Goal: Task Accomplishment & Management: Manage account settings

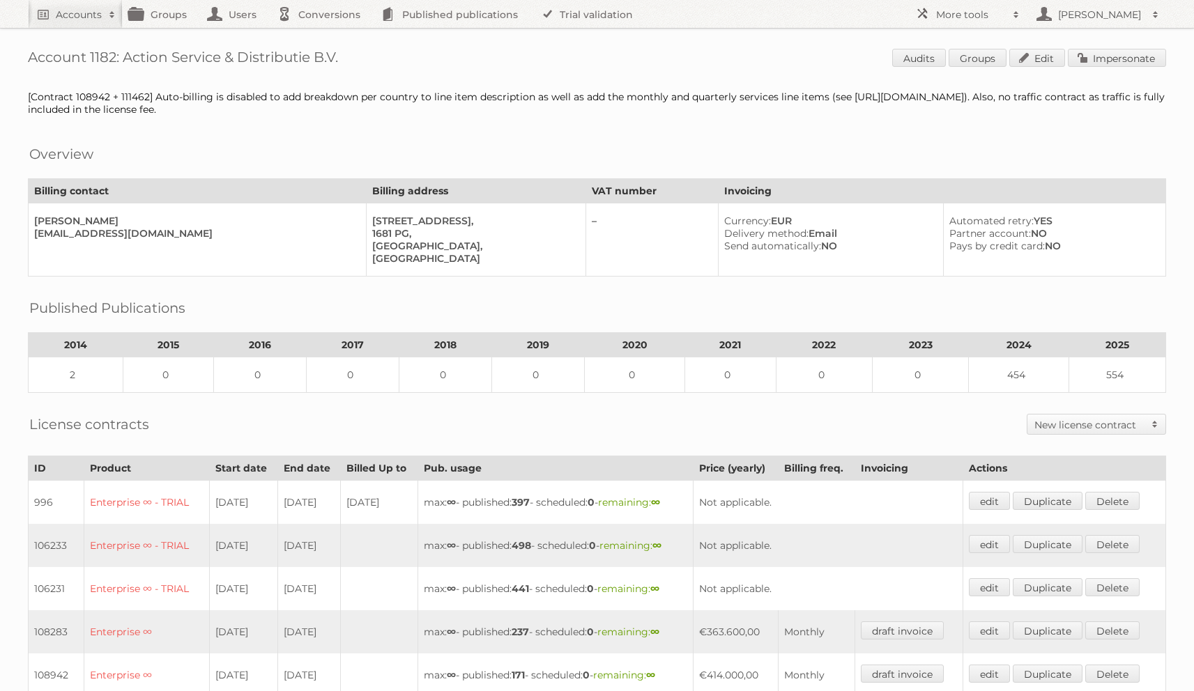
drag, startPoint x: 126, startPoint y: 56, endPoint x: 362, endPoint y: 54, distance: 236.3
click at [362, 54] on h1 "Account 1182: Action Service & Distributie B.V. Audits Groups Edit Impersonate" at bounding box center [597, 59] width 1138 height 21
copy h1 "Action Service & Distributie B.V."
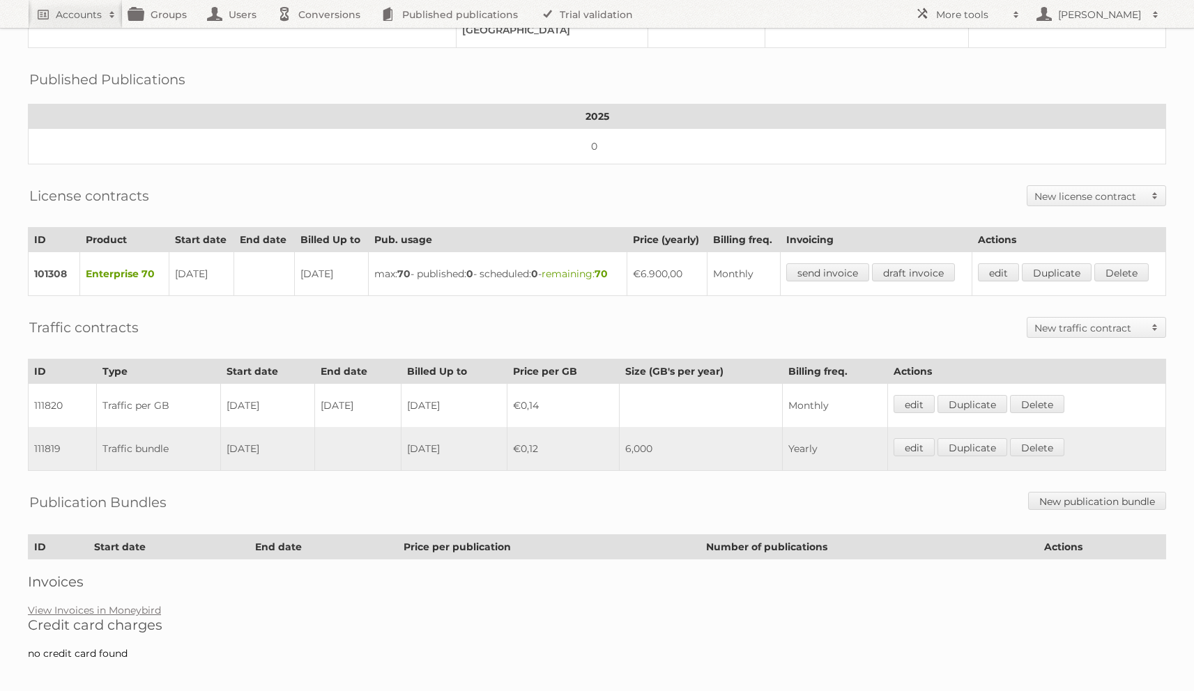
scroll to position [208, 0]
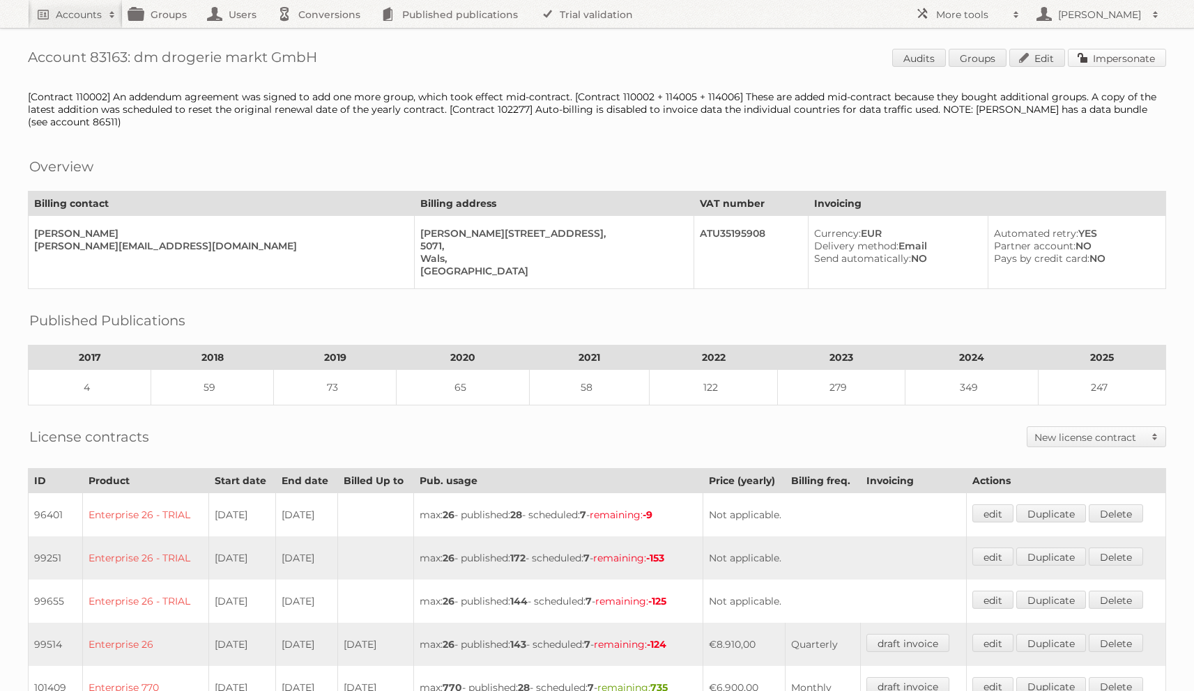
click at [1109, 63] on link "Impersonate" at bounding box center [1117, 58] width 98 height 18
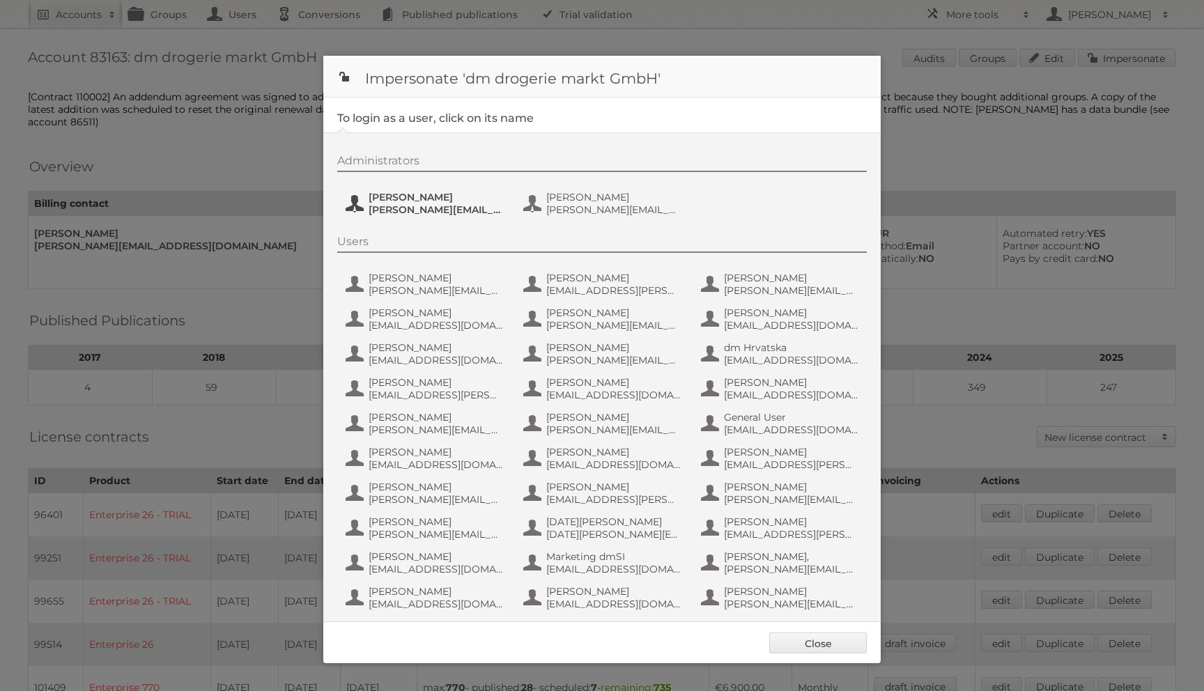
click at [390, 205] on span "[PERSON_NAME][EMAIL_ADDRESS][PERSON_NAME][DOMAIN_NAME]" at bounding box center [436, 210] width 135 height 13
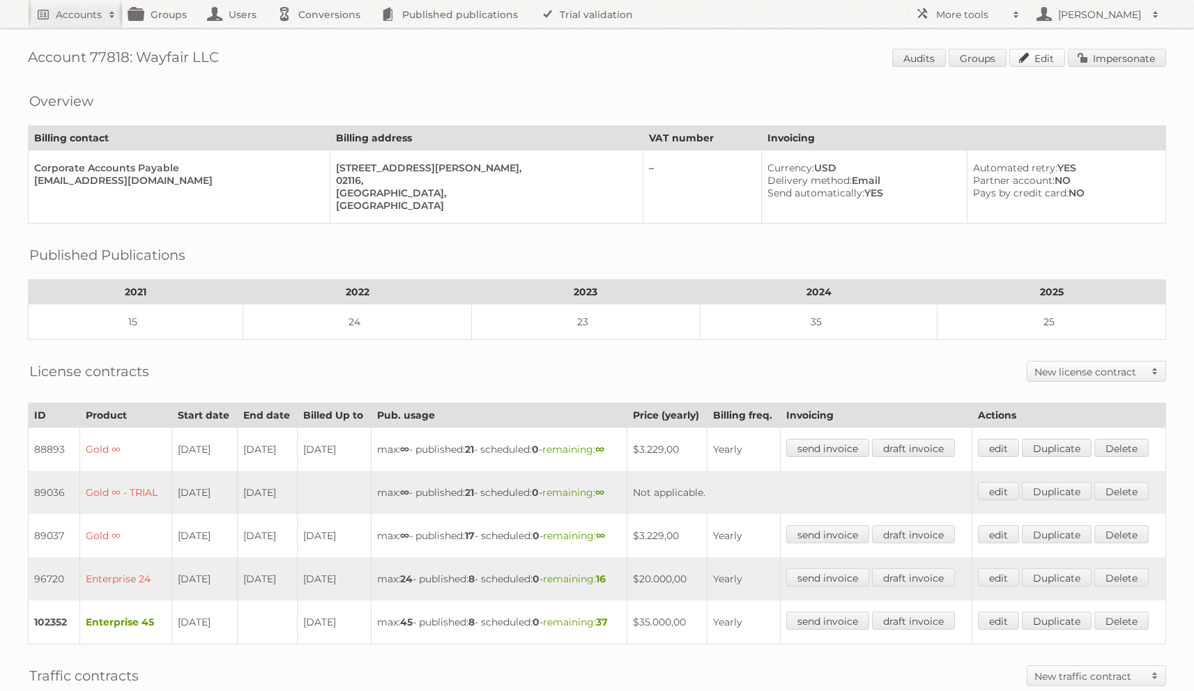
click at [1035, 59] on link "Edit" at bounding box center [1037, 58] width 56 height 18
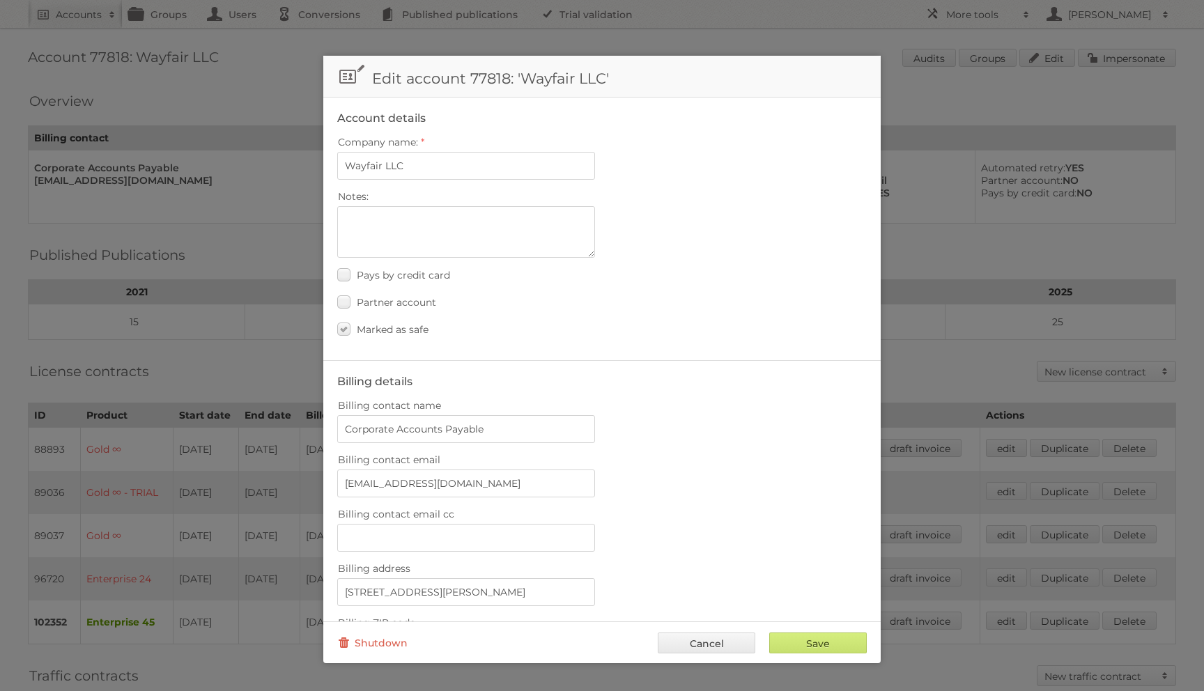
click at [388, 337] on fieldset "Account details Company name: Wayfair LLC Notes: Pays by credit card Partner ac…" at bounding box center [602, 229] width 558 height 263
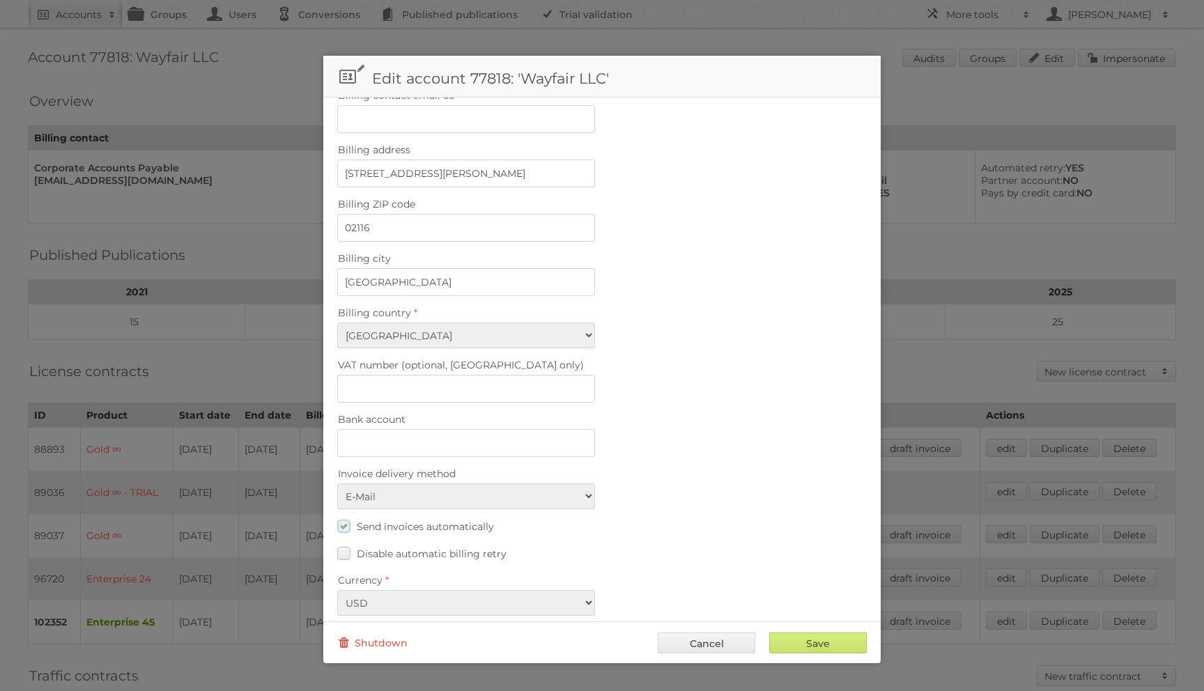
click at [408, 519] on label "Send invoices automatically" at bounding box center [415, 526] width 157 height 20
click at [0, 0] on input "Send invoices automatically" at bounding box center [0, 0] width 0 height 0
click at [814, 658] on div "Save Cancel Shutdown" at bounding box center [602, 643] width 558 height 42
click at [813, 647] on input "Save" at bounding box center [818, 643] width 98 height 21
